Goal: Task Accomplishment & Management: Complete application form

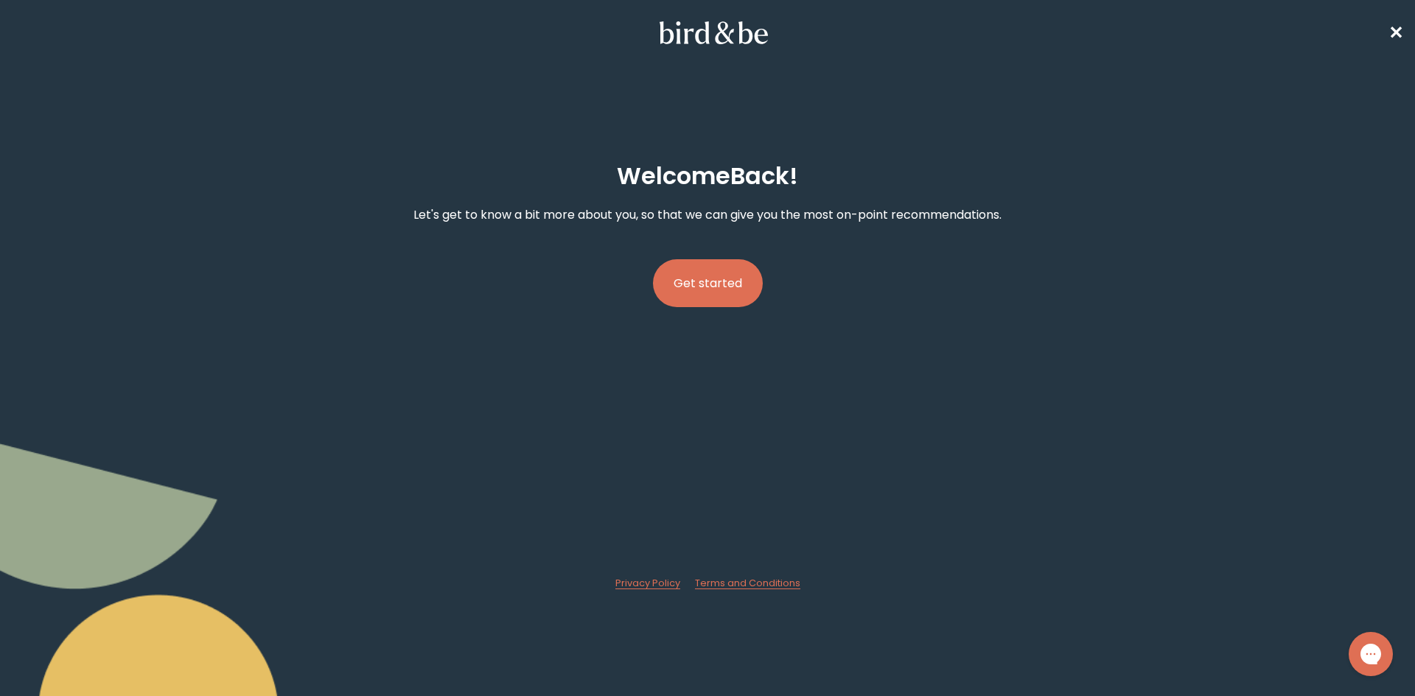
click at [713, 282] on button "Get started" at bounding box center [708, 283] width 110 height 48
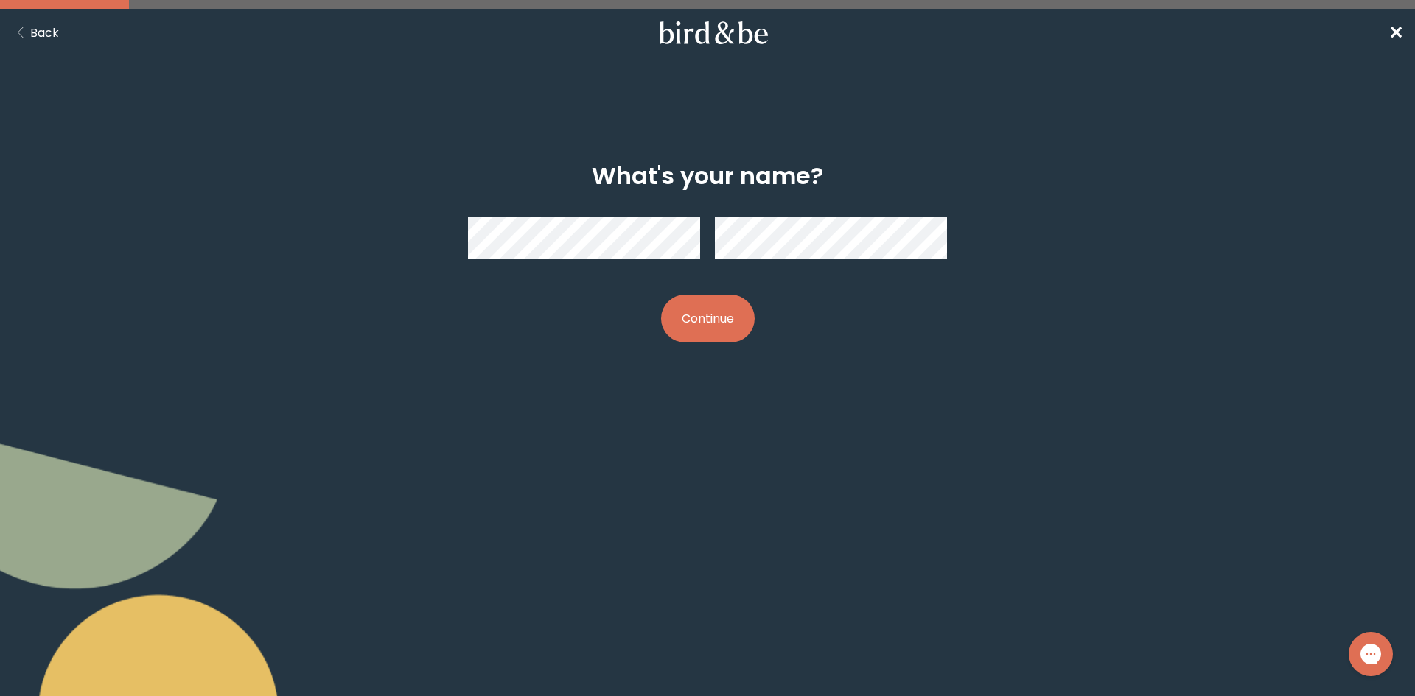
click at [711, 246] on div at bounding box center [707, 239] width 479 height 66
click at [698, 310] on button "Continue" at bounding box center [708, 319] width 94 height 48
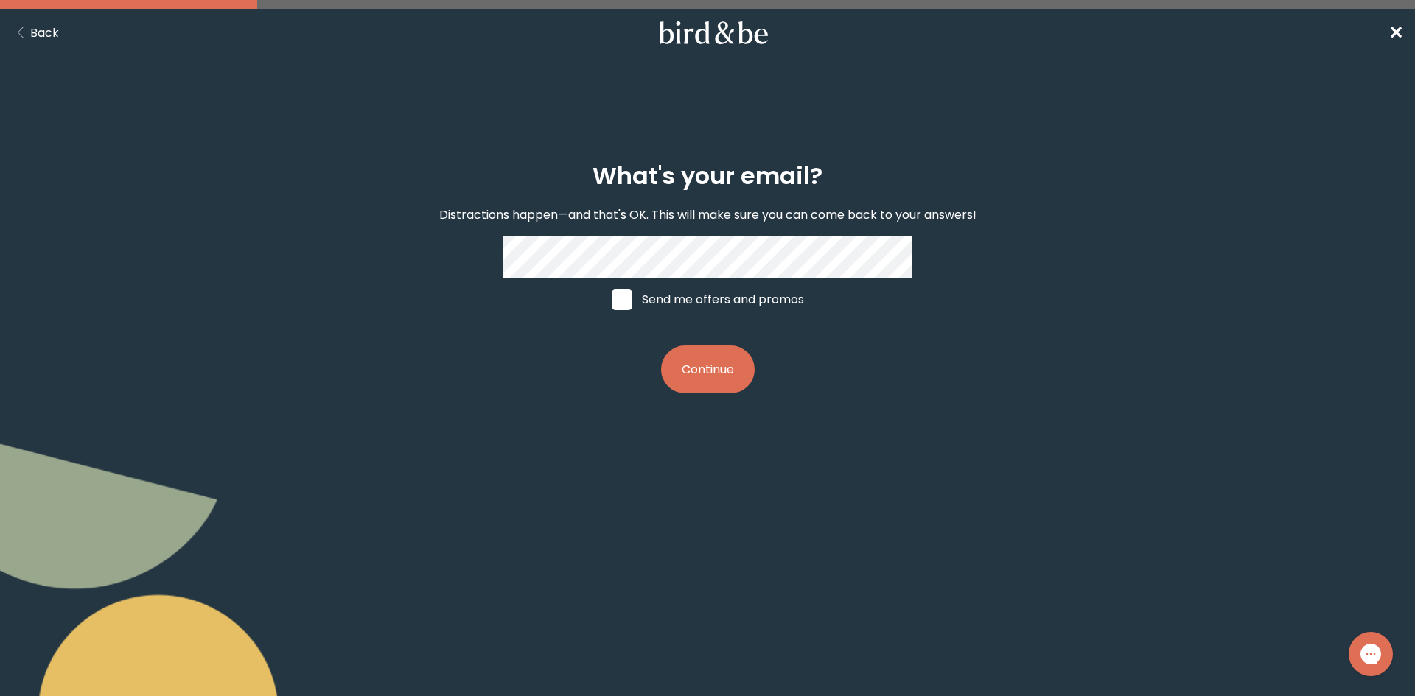
click at [710, 372] on button "Continue" at bounding box center [708, 370] width 94 height 48
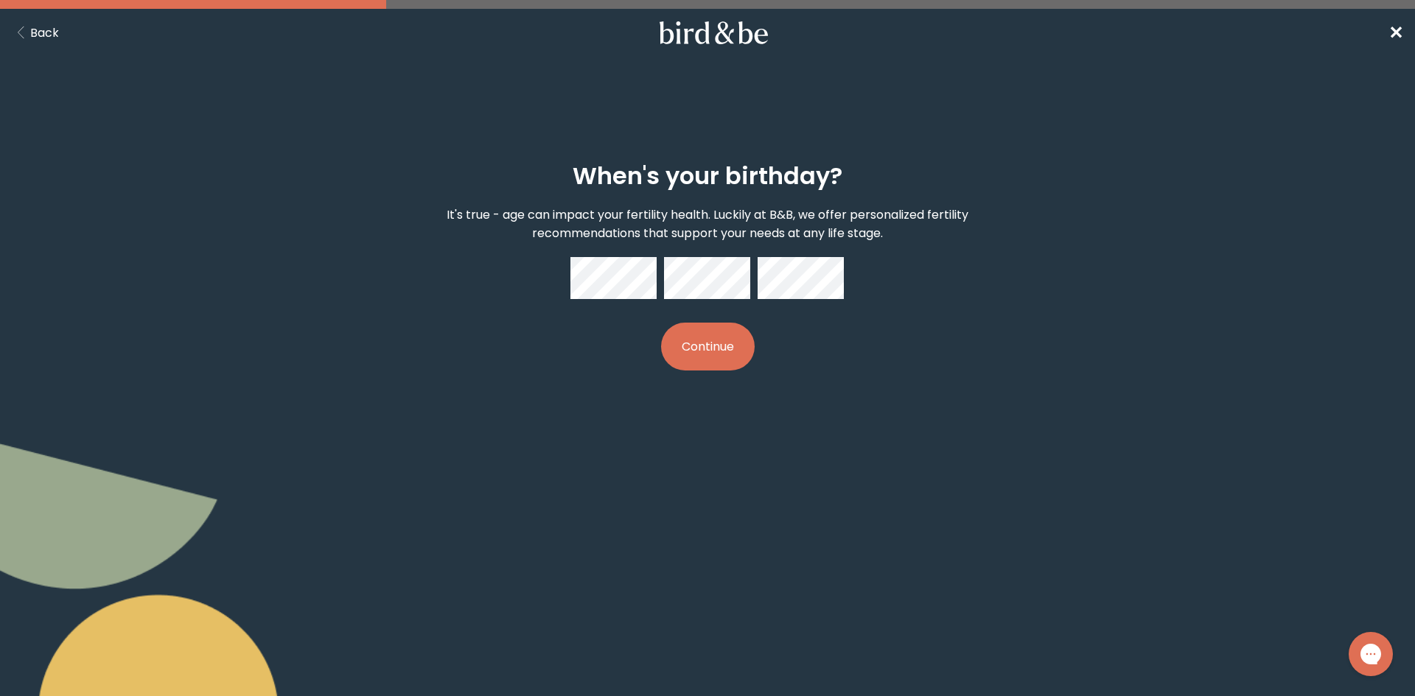
click at [721, 371] on div "When's your birthday? It's true - age can impact your fertility health. Luckily…" at bounding box center [708, 267] width 684 height 256
click at [708, 343] on button "Continue" at bounding box center [708, 347] width 94 height 48
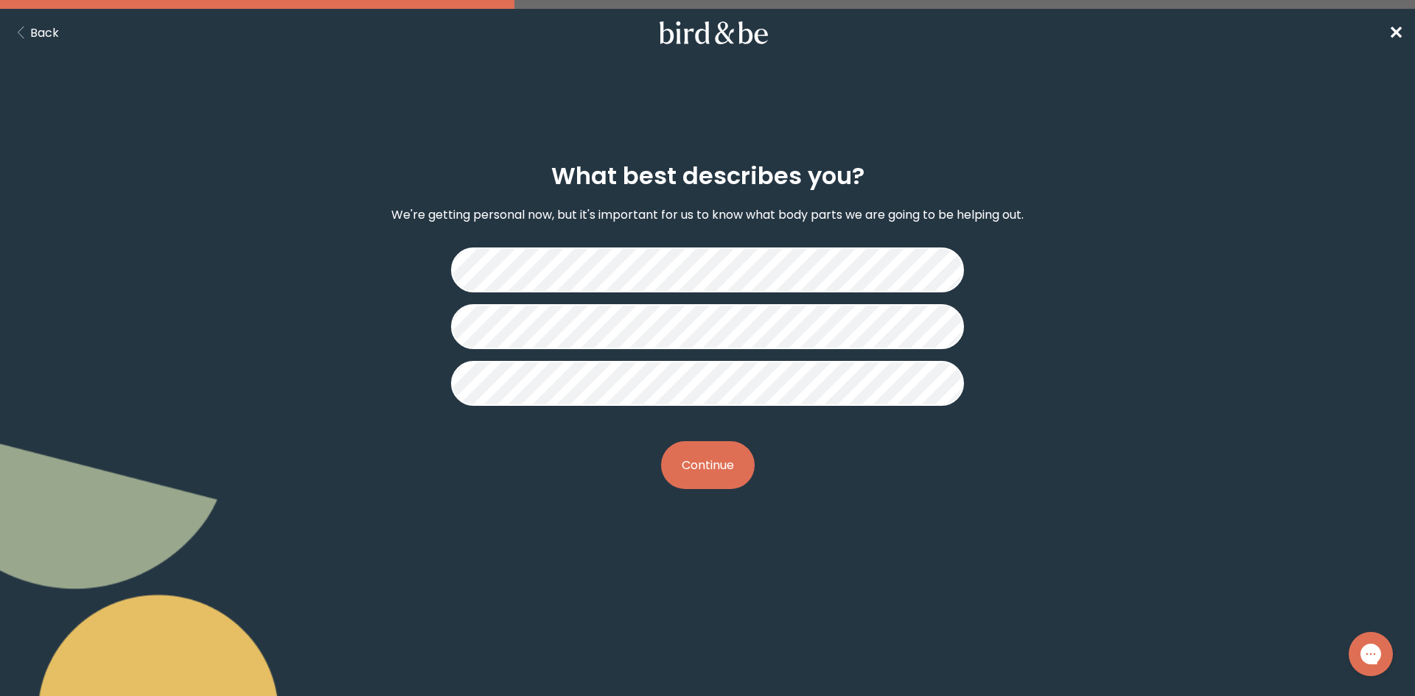
click at [724, 479] on button "Continue" at bounding box center [708, 465] width 94 height 48
click at [726, 468] on button "Continue" at bounding box center [708, 465] width 94 height 48
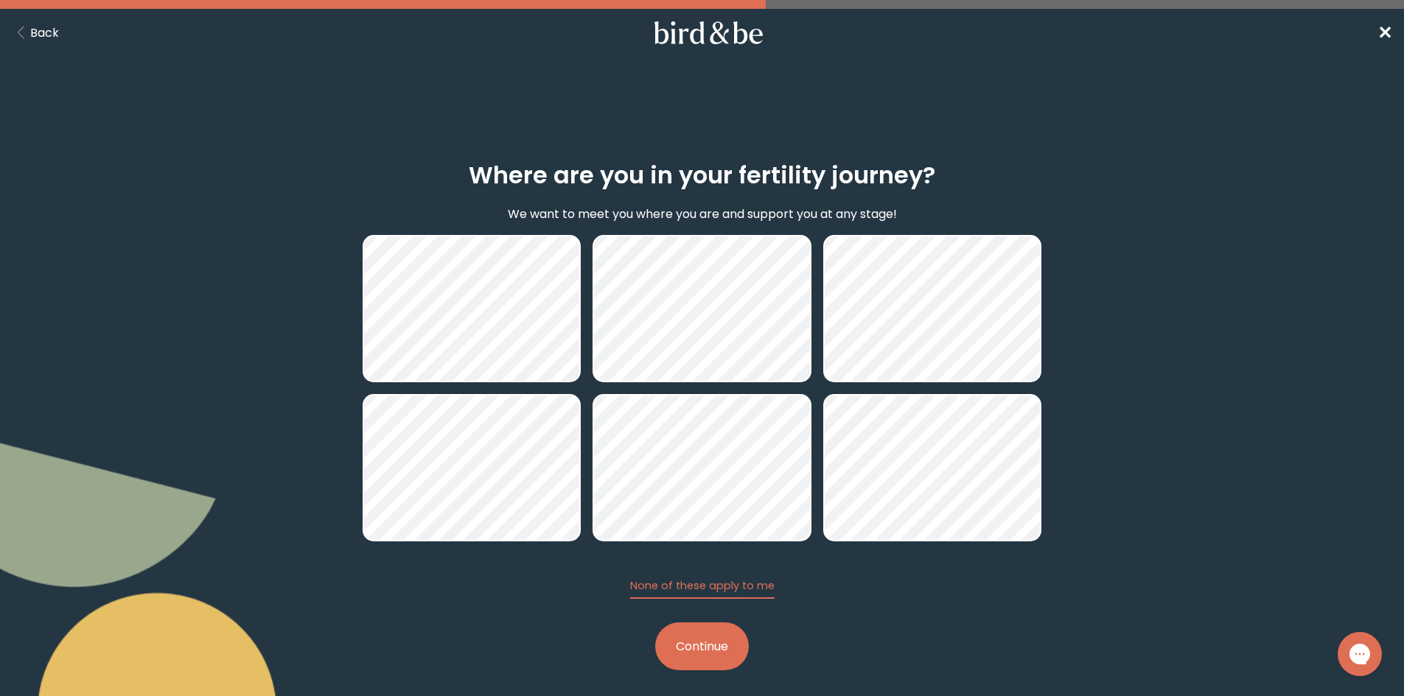
click at [708, 659] on button "Continue" at bounding box center [702, 647] width 94 height 48
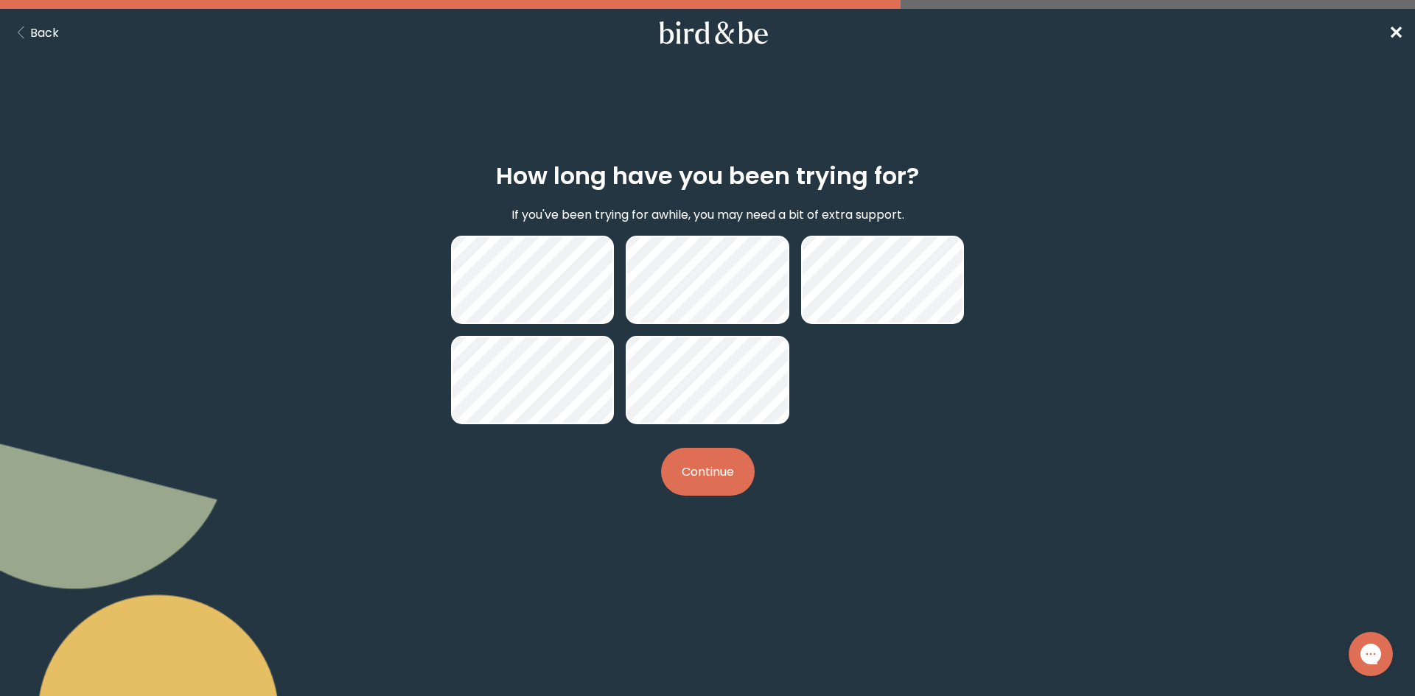
click at [687, 466] on button "Continue" at bounding box center [708, 472] width 94 height 48
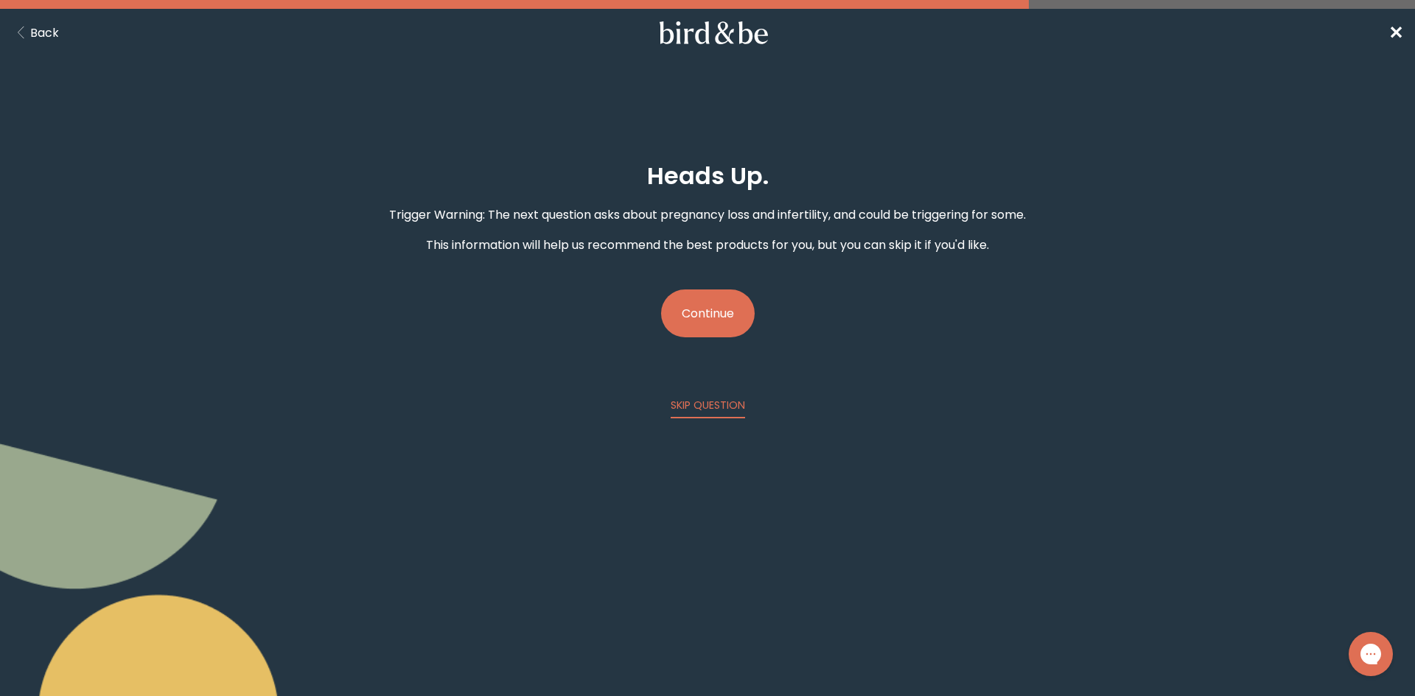
click at [720, 315] on button "Continue" at bounding box center [708, 314] width 94 height 48
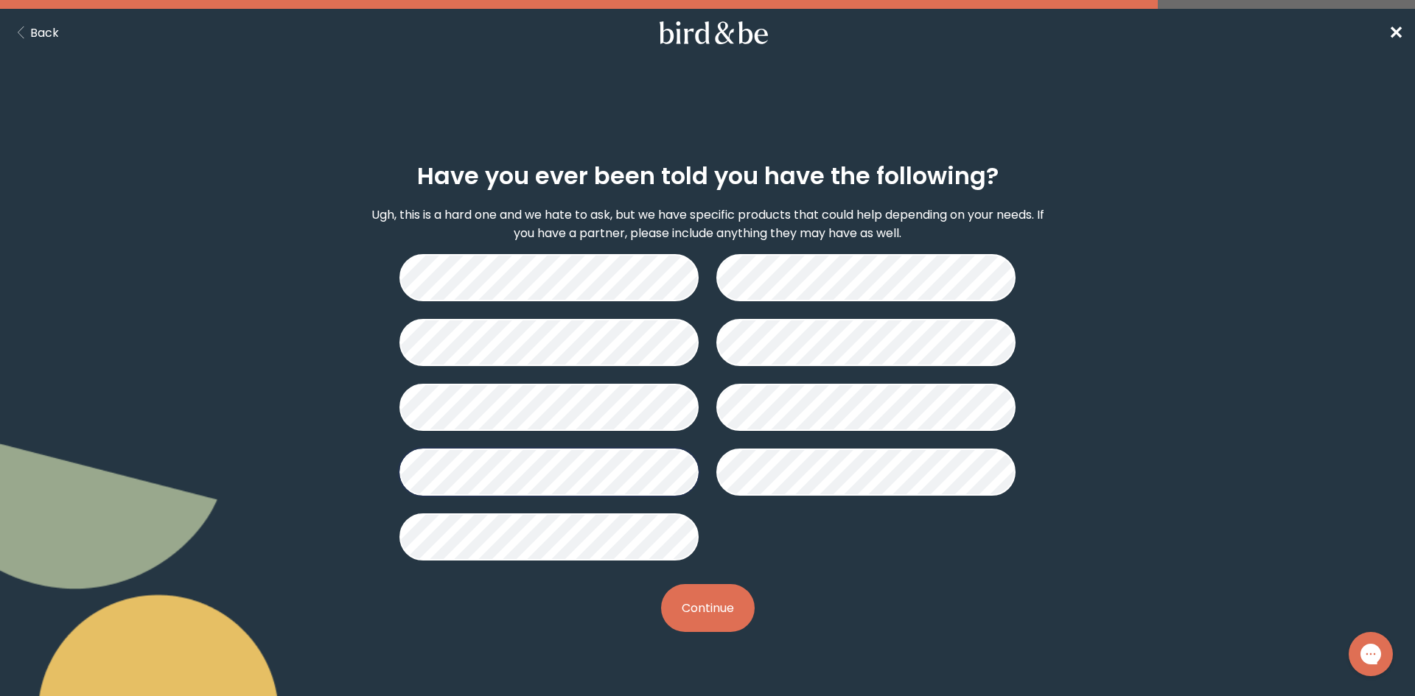
click at [697, 594] on button "Continue" at bounding box center [708, 608] width 94 height 48
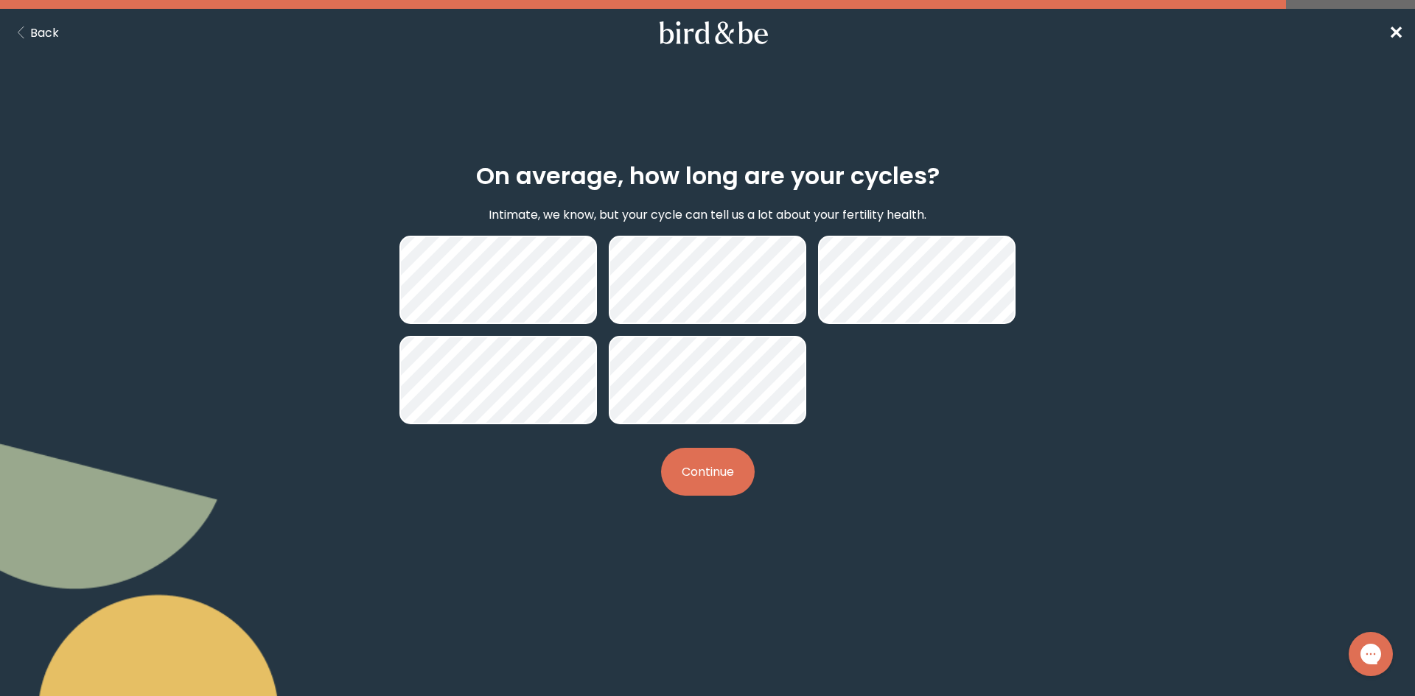
click at [691, 475] on button "Continue" at bounding box center [708, 472] width 94 height 48
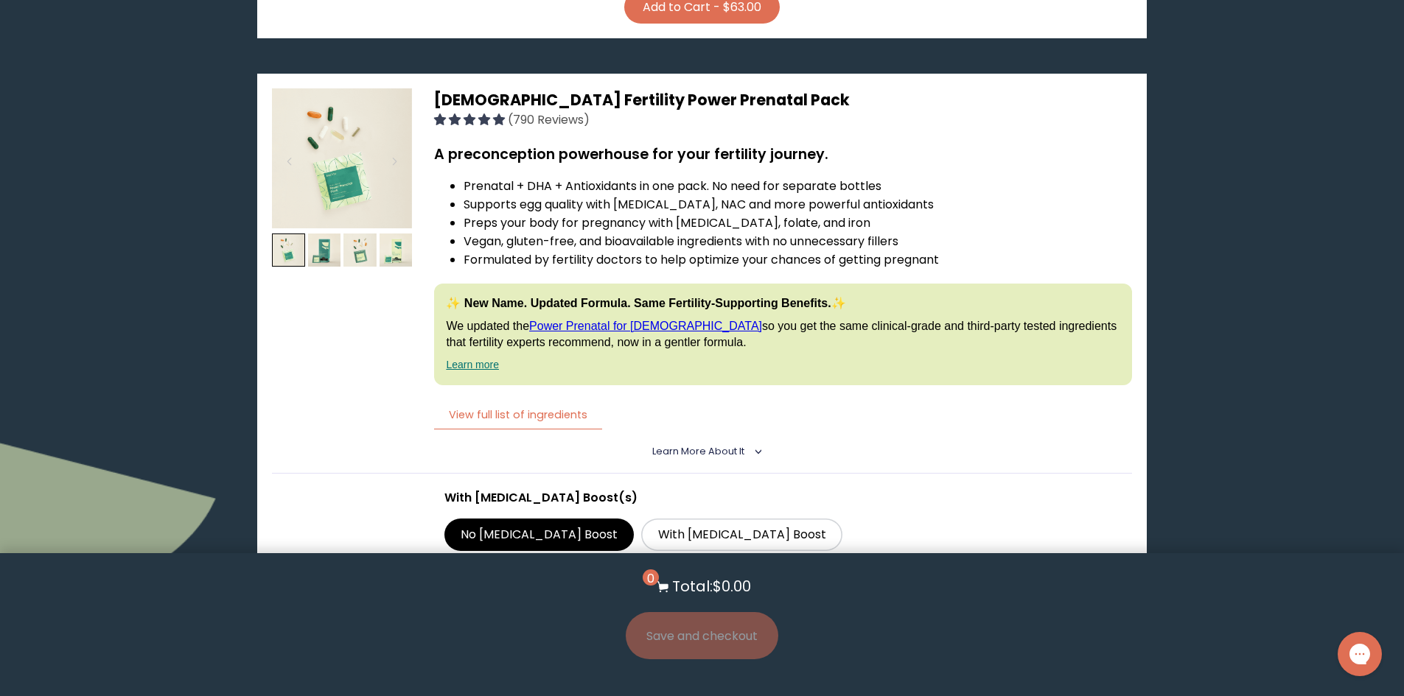
scroll to position [2874, 0]
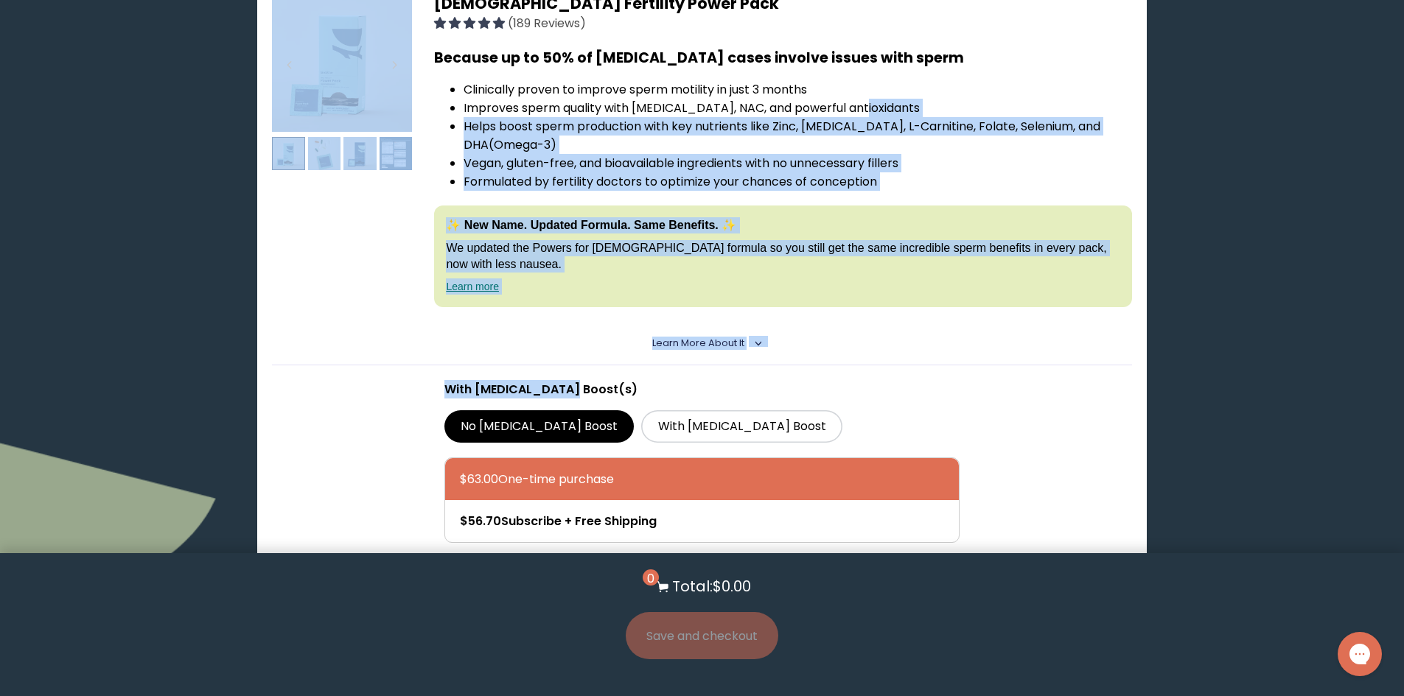
drag, startPoint x: 1403, startPoint y: 390, endPoint x: 1411, endPoint y: 100, distance: 289.7
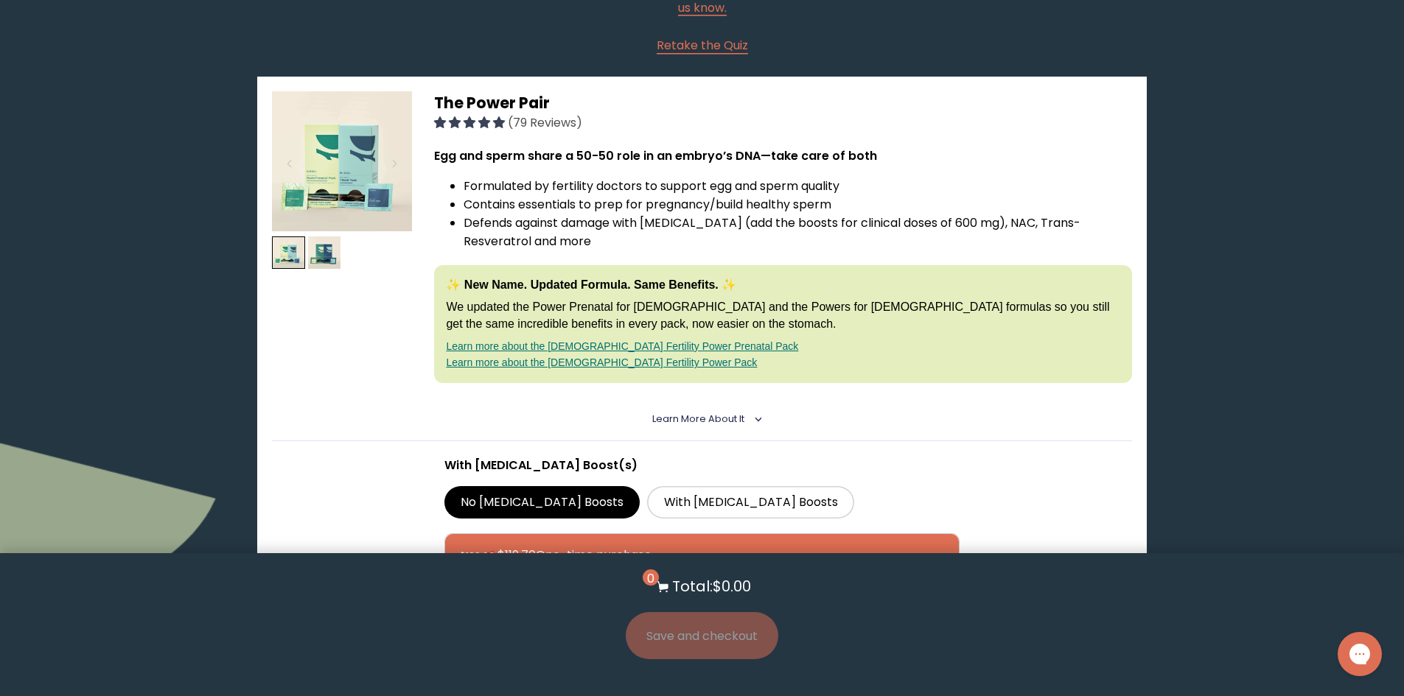
scroll to position [0, 0]
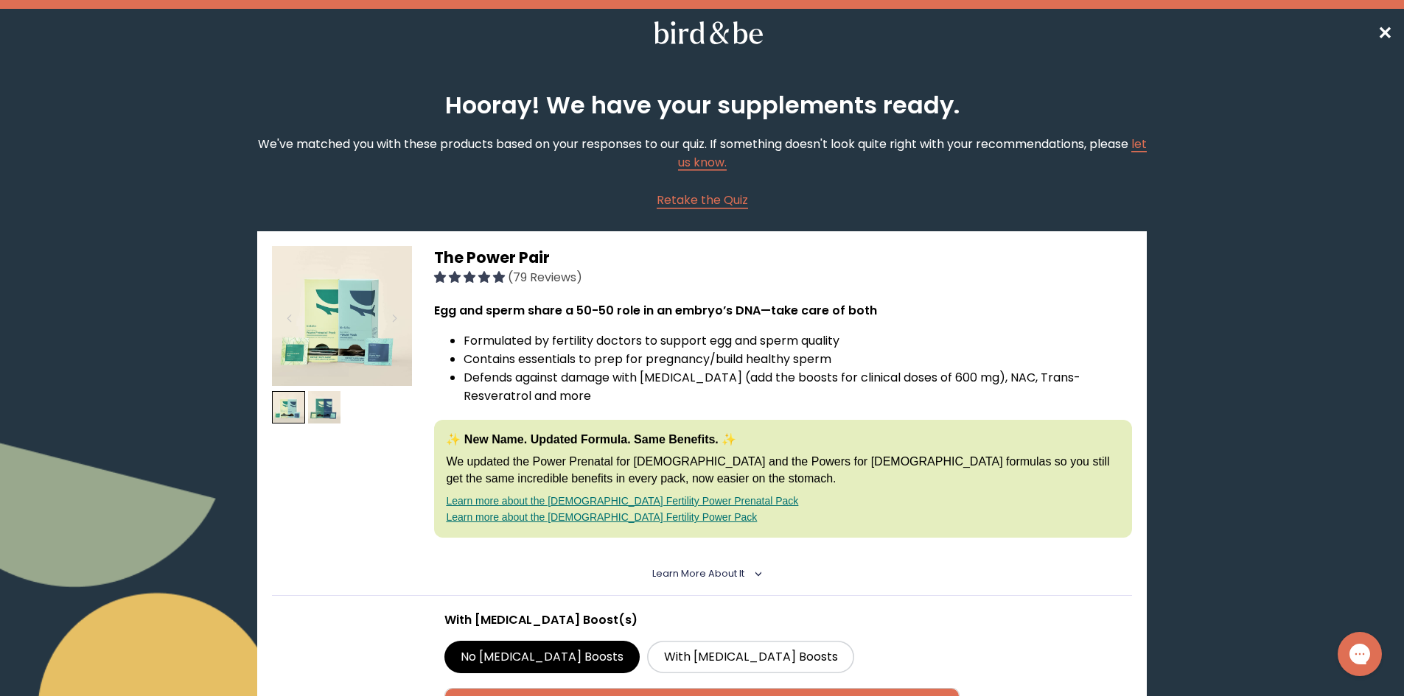
click at [1389, 36] on span "✕" at bounding box center [1384, 33] width 15 height 24
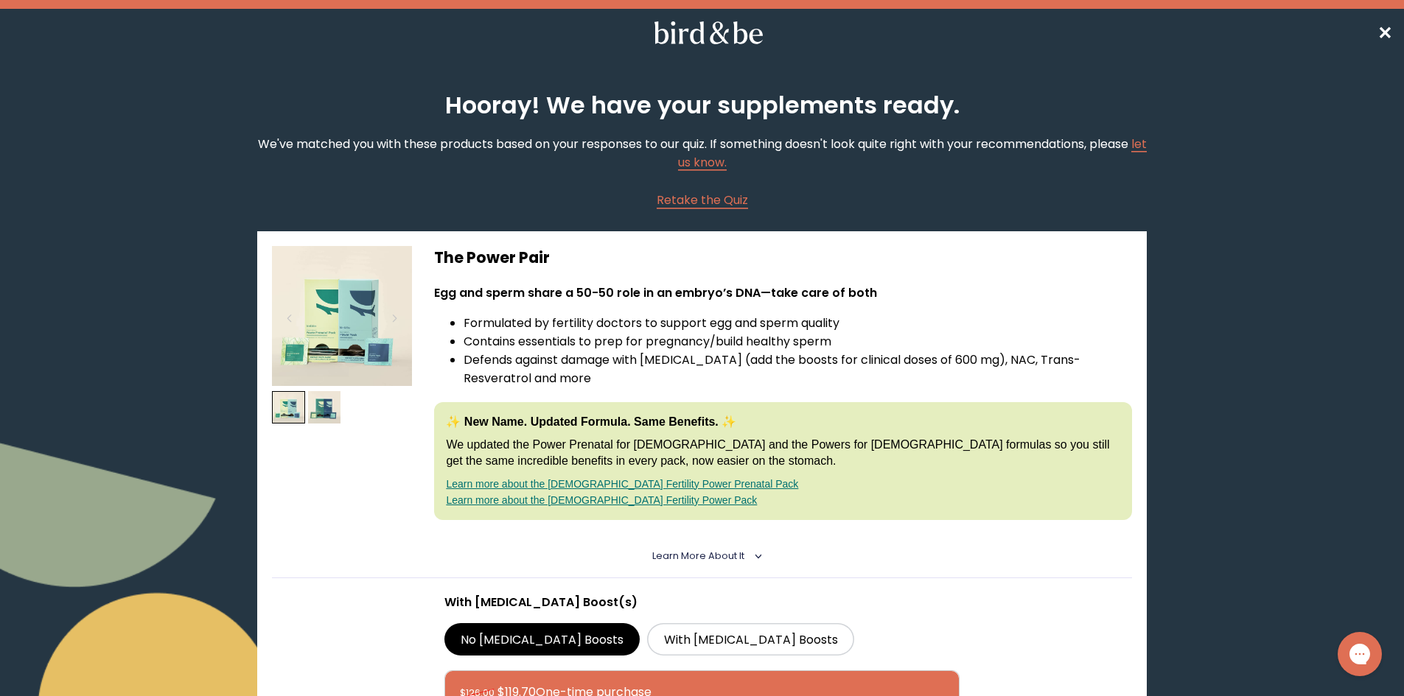
click at [1386, 31] on span "✕" at bounding box center [1384, 33] width 15 height 24
